Goal: Information Seeking & Learning: Understand process/instructions

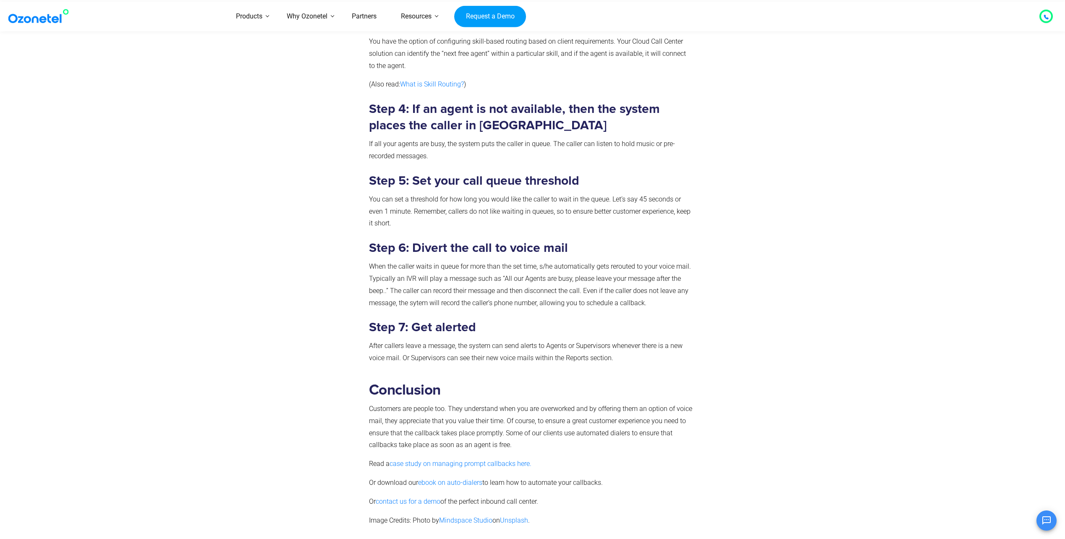
scroll to position [714, 0]
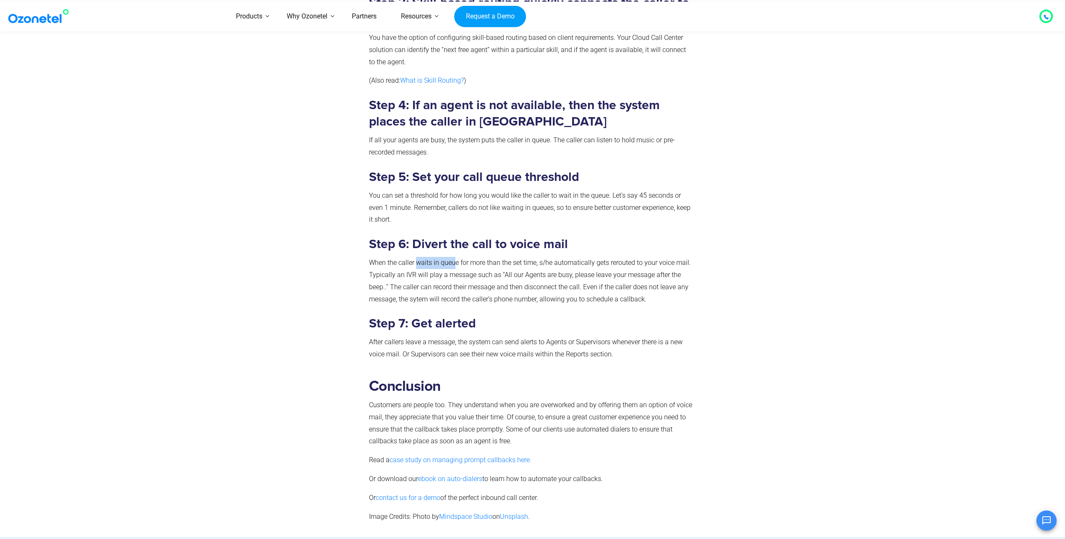
drag, startPoint x: 417, startPoint y: 263, endPoint x: 460, endPoint y: 262, distance: 43.3
click at [460, 262] on p "When the caller waits in queue for more than the set time, s/he automatically g…" at bounding box center [531, 281] width 324 height 48
drag, startPoint x: 460, startPoint y: 262, endPoint x: 442, endPoint y: 275, distance: 22.8
click at [445, 275] on p "When the caller waits in queue for more than the set time, s/he automatically g…" at bounding box center [531, 281] width 324 height 48
drag, startPoint x: 416, startPoint y: 275, endPoint x: 512, endPoint y: 276, distance: 96.6
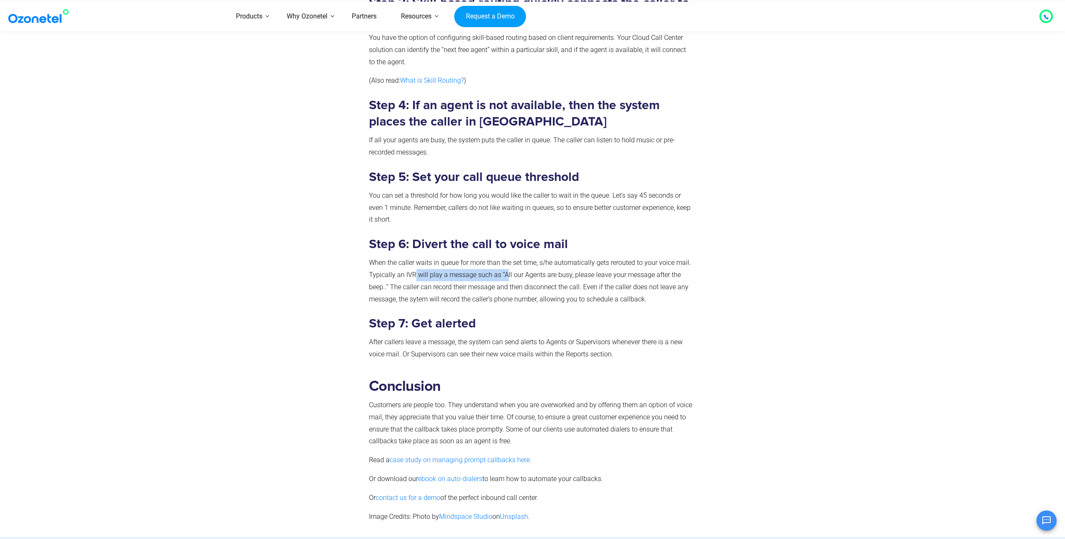
click at [512, 276] on p "When the caller waits in queue for more than the set time, s/he automatically g…" at bounding box center [531, 281] width 324 height 48
drag, startPoint x: 512, startPoint y: 276, endPoint x: 514, endPoint y: 283, distance: 7.7
click at [514, 283] on p "When the caller waits in queue for more than the set time, s/he automatically g…" at bounding box center [531, 281] width 324 height 48
drag, startPoint x: 539, startPoint y: 277, endPoint x: 605, endPoint y: 277, distance: 66.3
click at [605, 277] on p "When the caller waits in queue for more than the set time, s/he automatically g…" at bounding box center [531, 281] width 324 height 48
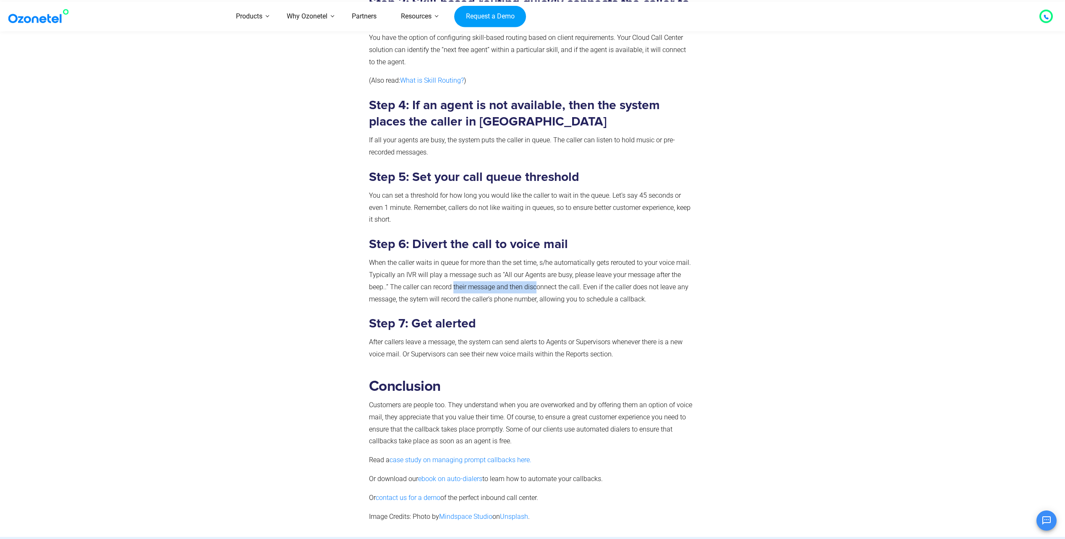
drag, startPoint x: 461, startPoint y: 287, endPoint x: 543, endPoint y: 287, distance: 81.9
click at [543, 287] on p "When the caller waits in queue for more than the set time, s/he automatically g…" at bounding box center [531, 281] width 324 height 48
drag, startPoint x: 543, startPoint y: 287, endPoint x: 617, endPoint y: 288, distance: 73.9
click at [613, 288] on p "When the caller waits in queue for more than the set time, s/he automatically g…" at bounding box center [531, 281] width 324 height 48
drag, startPoint x: 413, startPoint y: 298, endPoint x: 512, endPoint y: 299, distance: 99.1
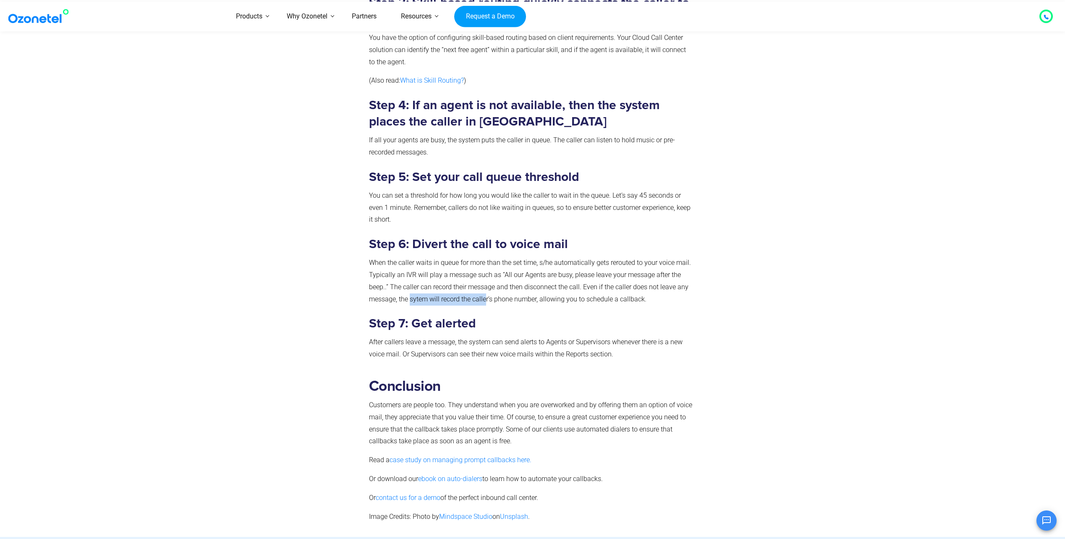
click at [512, 299] on p "When the caller waits in queue for more than the set time, s/he automatically g…" at bounding box center [531, 281] width 324 height 48
drag, startPoint x: 512, startPoint y: 299, endPoint x: 423, endPoint y: 289, distance: 89.6
click at [424, 285] on p "When the caller waits in queue for more than the set time, s/he automatically g…" at bounding box center [531, 281] width 324 height 48
drag, startPoint x: 406, startPoint y: 340, endPoint x: 445, endPoint y: 341, distance: 39.1
click at [445, 341] on p "After callers leave a message, the system can send alerts to Agents or Supervis…" at bounding box center [531, 348] width 324 height 24
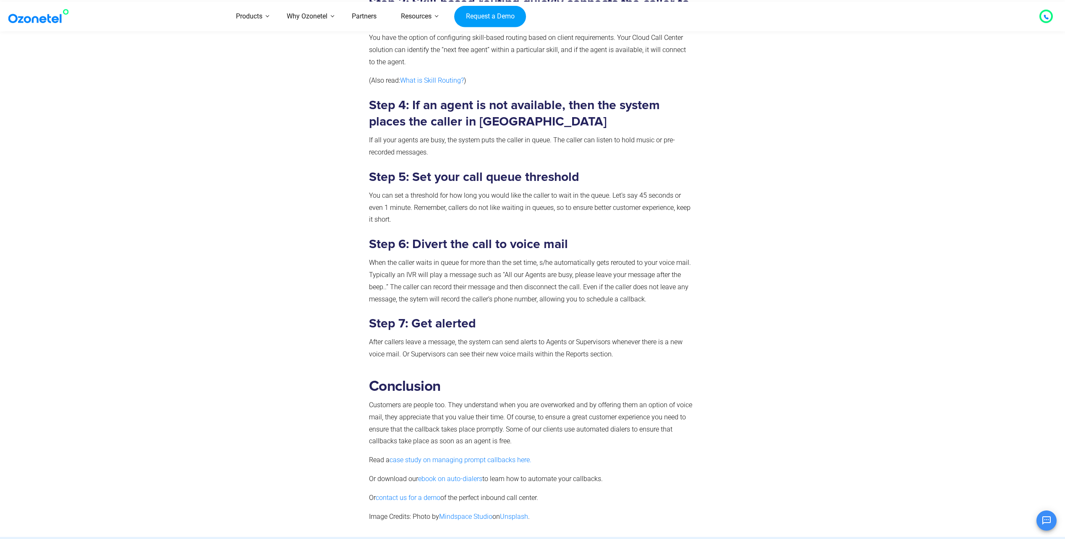
drag, startPoint x: 445, startPoint y: 341, endPoint x: 418, endPoint y: 275, distance: 71.4
click at [417, 275] on p "When the caller waits in queue for more than the set time, s/he automatically g…" at bounding box center [531, 281] width 324 height 48
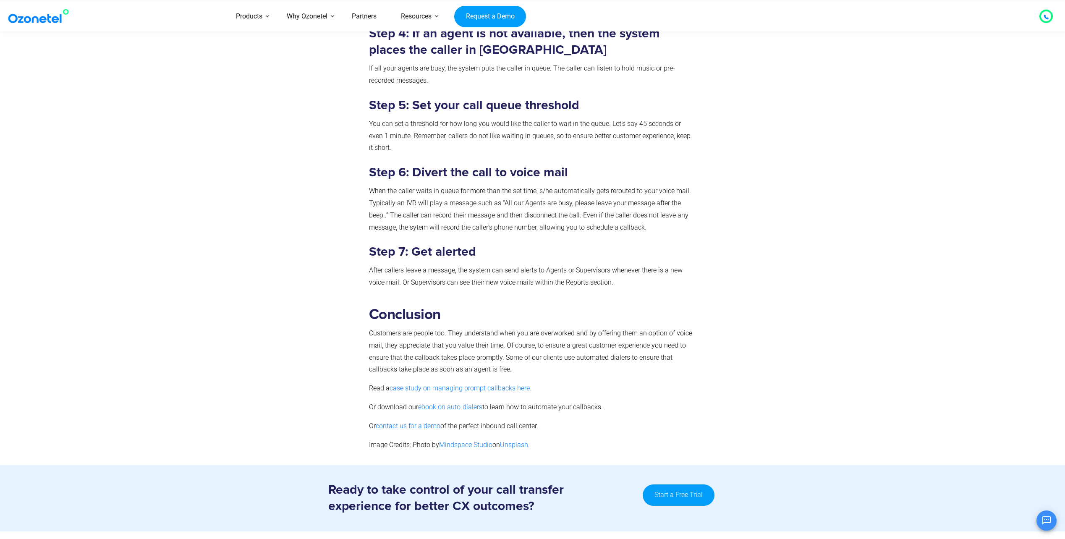
scroll to position [798, 0]
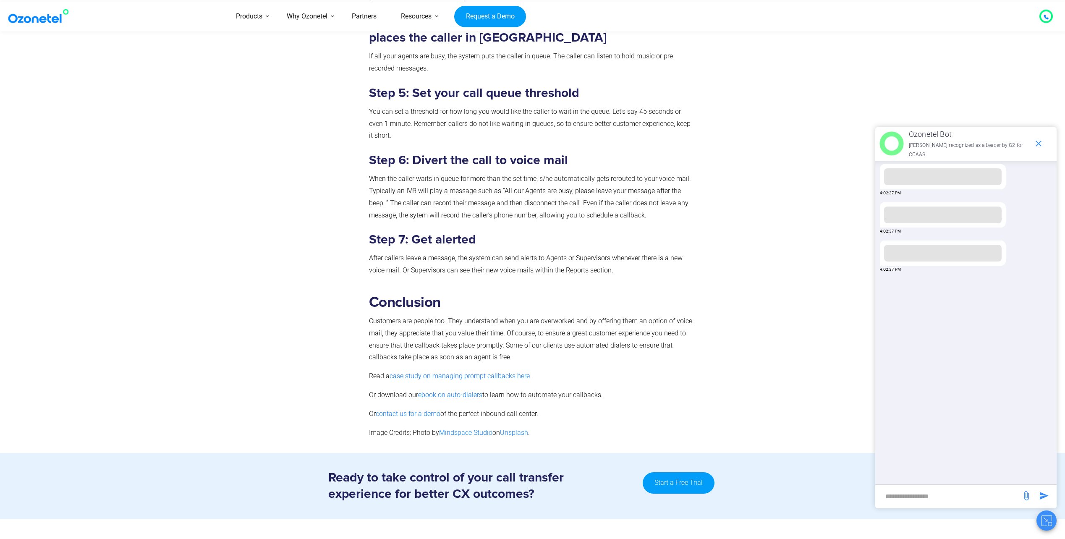
scroll to position [798, 0]
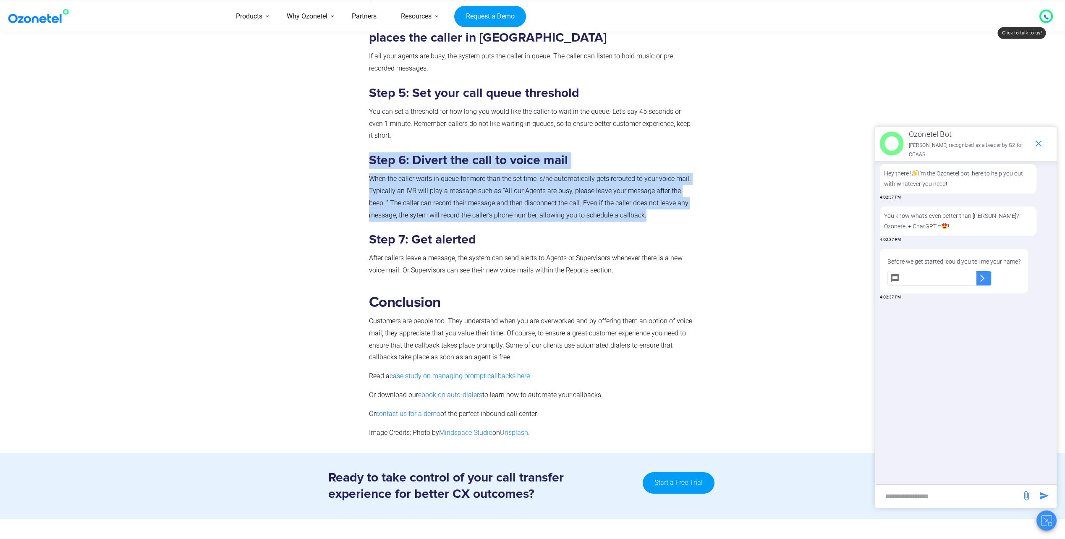
drag, startPoint x: 656, startPoint y: 218, endPoint x: 371, endPoint y: 161, distance: 290.3
copy div "Step 6: Divert the call to voice mail When the caller waits in queue for more t…"
